Goal: Find specific page/section: Find specific page/section

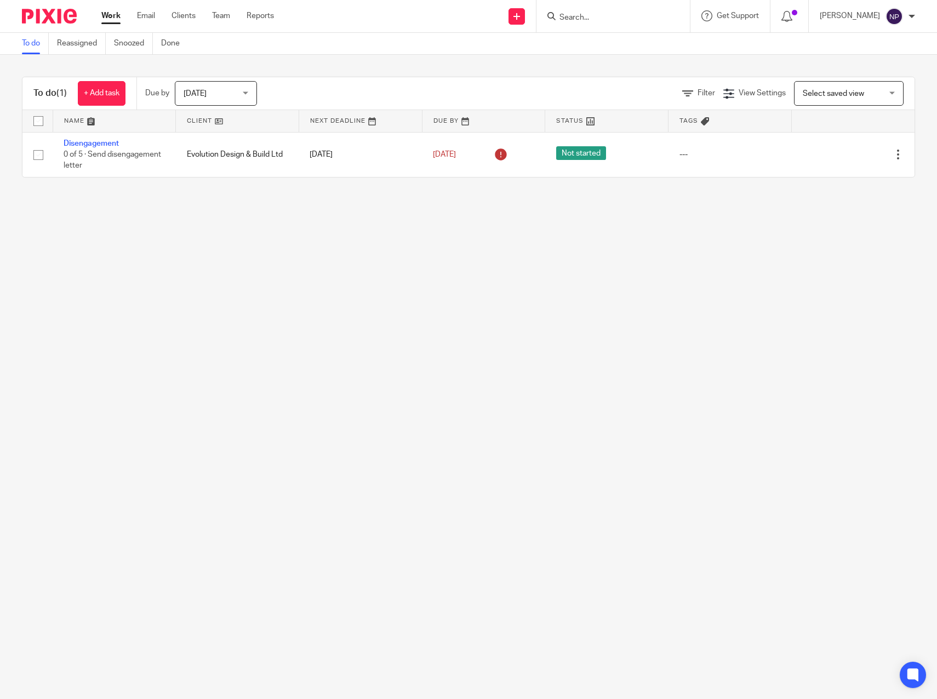
click at [591, 10] on form at bounding box center [616, 16] width 117 height 14
click at [595, 17] on input "Search" at bounding box center [607, 18] width 99 height 10
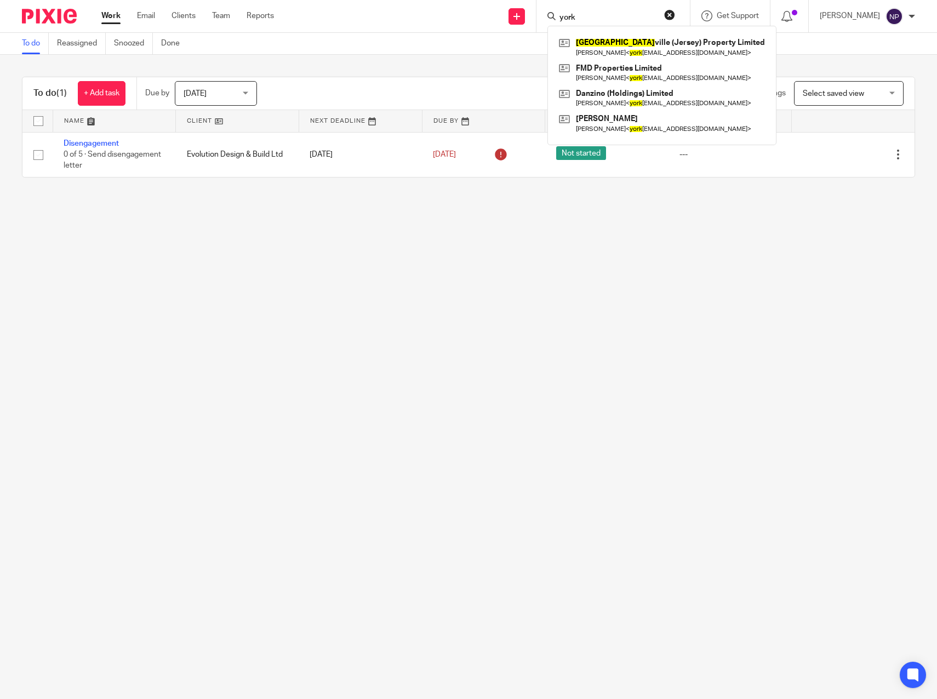
drag, startPoint x: 598, startPoint y: 14, endPoint x: 552, endPoint y: 26, distance: 47.0
click at [552, 26] on div "york York ville (Jersey) Property Limited Warren Baker < york jrsyprop@gmx.com …" at bounding box center [612, 16] width 153 height 32
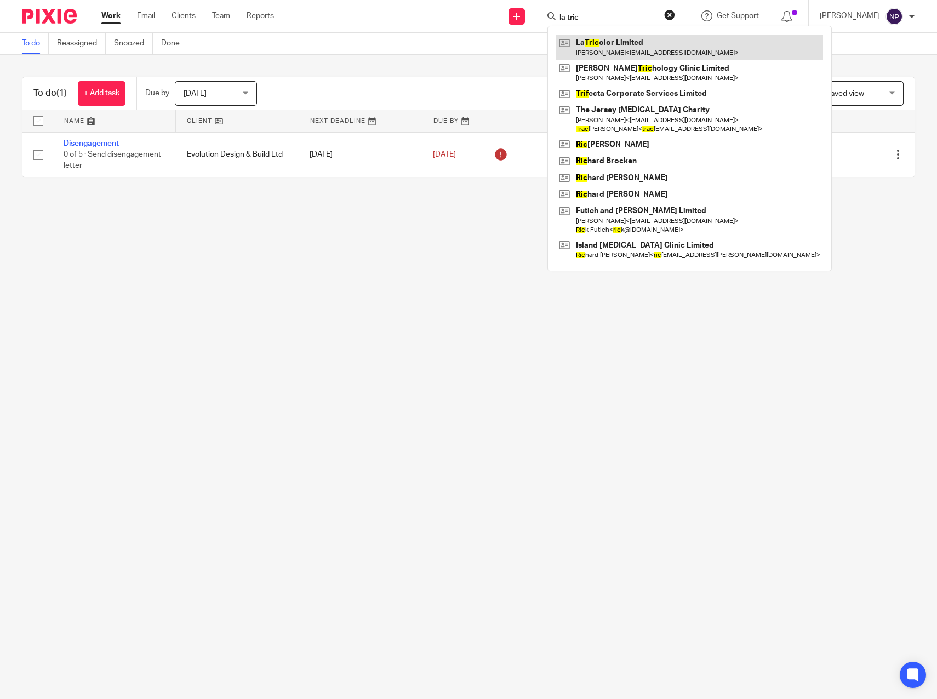
type input "la tric"
click at [642, 47] on link at bounding box center [689, 47] width 267 height 25
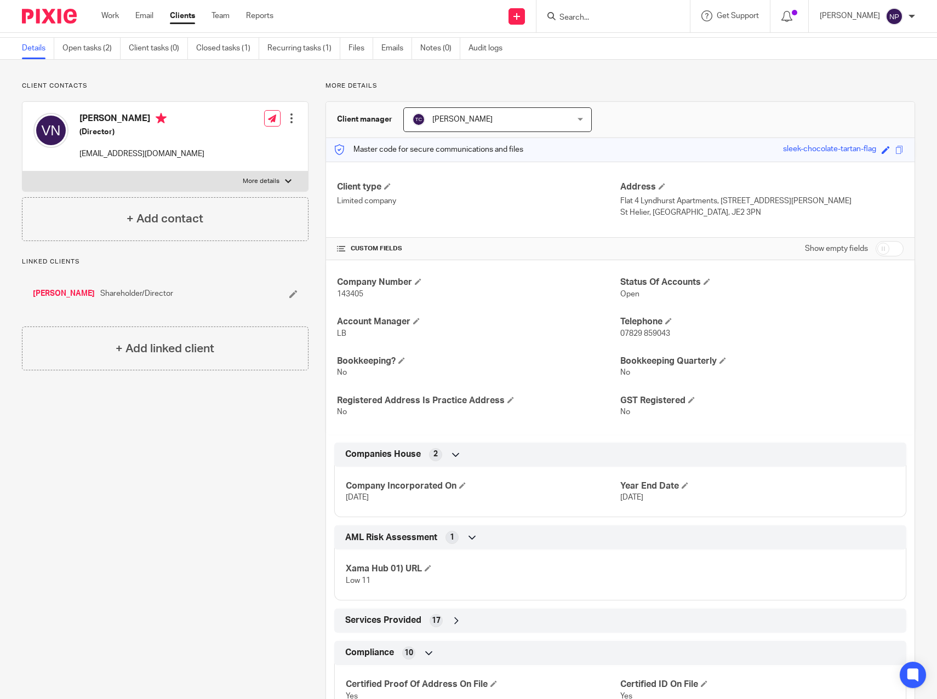
scroll to position [55, 0]
